Goal: Task Accomplishment & Management: Use online tool/utility

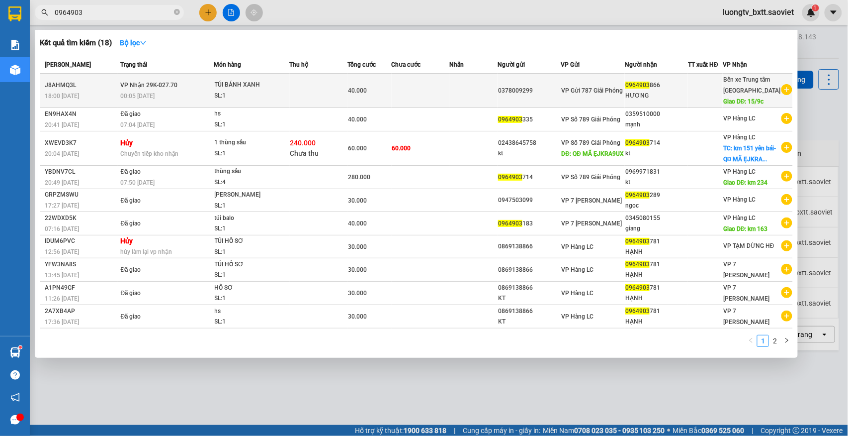
type input "0964903"
click at [454, 93] on td at bounding box center [474, 91] width 48 height 34
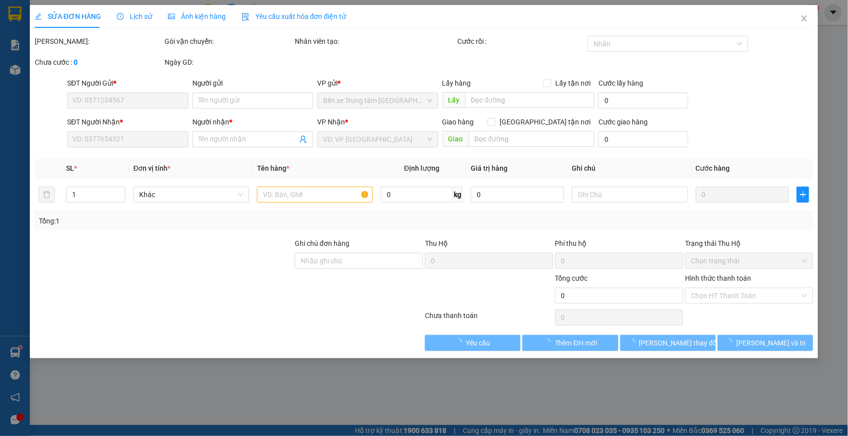
type input "0378009299"
type input "0964903866"
type input "HƯƠNG"
type input "15/9c"
type input "40.000"
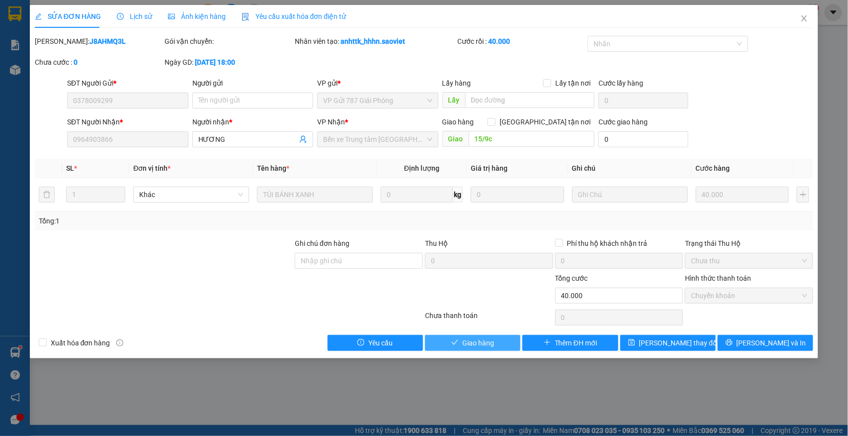
click at [482, 344] on span "Giao hàng" at bounding box center [479, 342] width 32 height 11
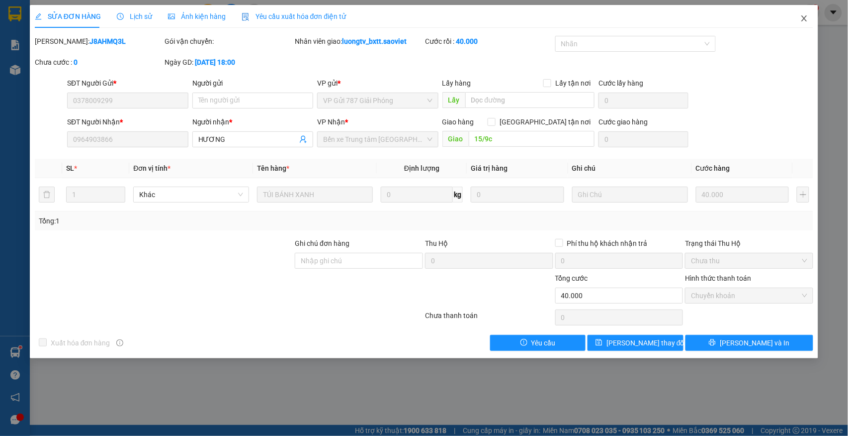
click at [806, 14] on span "Close" at bounding box center [805, 19] width 28 height 28
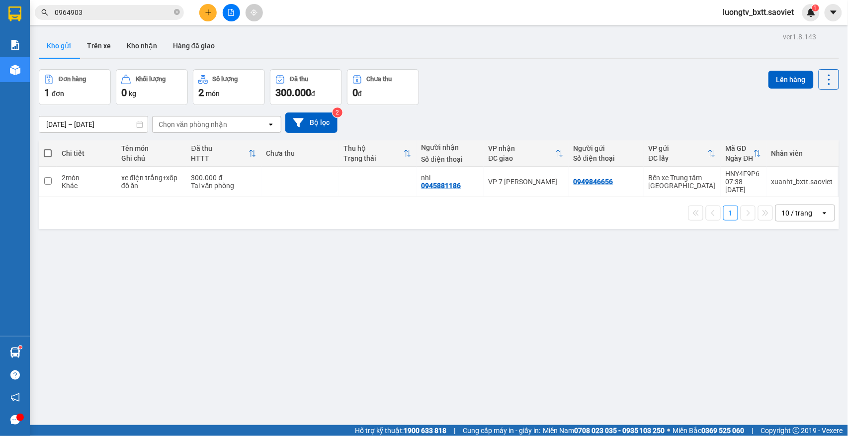
click at [512, 69] on div "Đơn hàng 1 đơn Khối lượng 0 kg Số lượng 2 món Đã thu 300.000 đ Chưa thu 0 đ Lên…" at bounding box center [439, 87] width 801 height 36
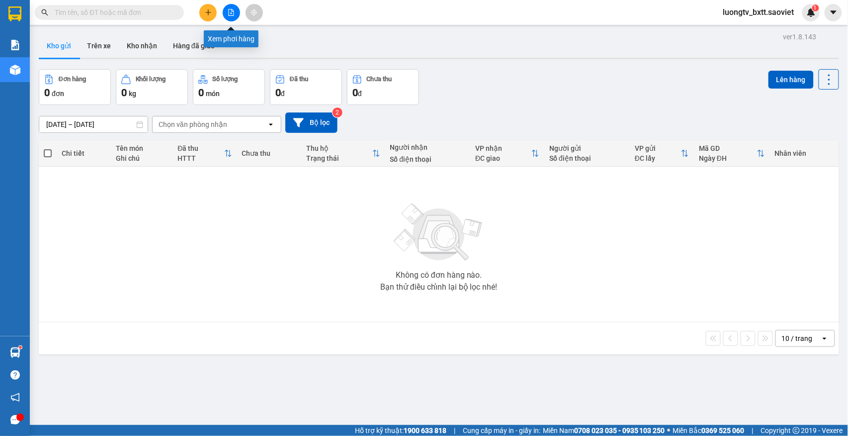
click at [227, 7] on button at bounding box center [231, 12] width 17 height 17
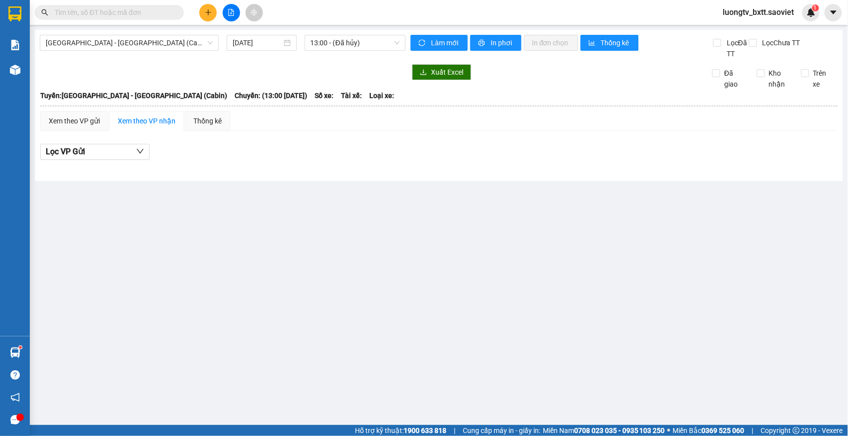
click at [162, 72] on div at bounding box center [223, 72] width 366 height 16
click at [158, 44] on span "Hà Nội - Lào Cai (Cabin)" at bounding box center [129, 42] width 167 height 15
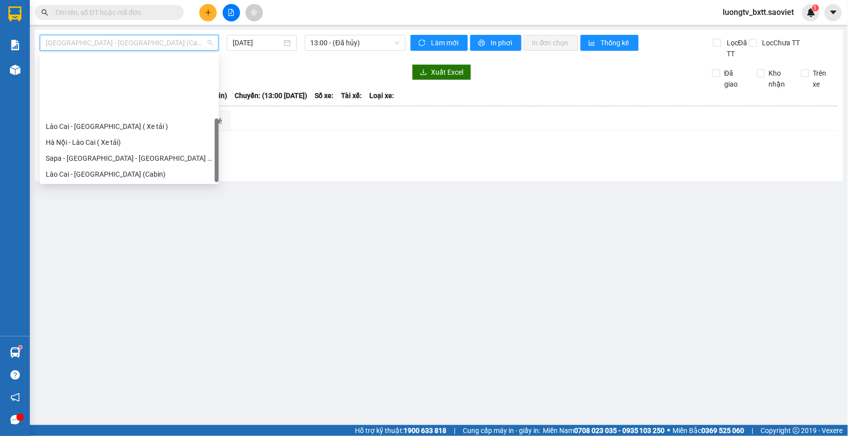
scroll to position [80, 0]
